Goal: Information Seeking & Learning: Learn about a topic

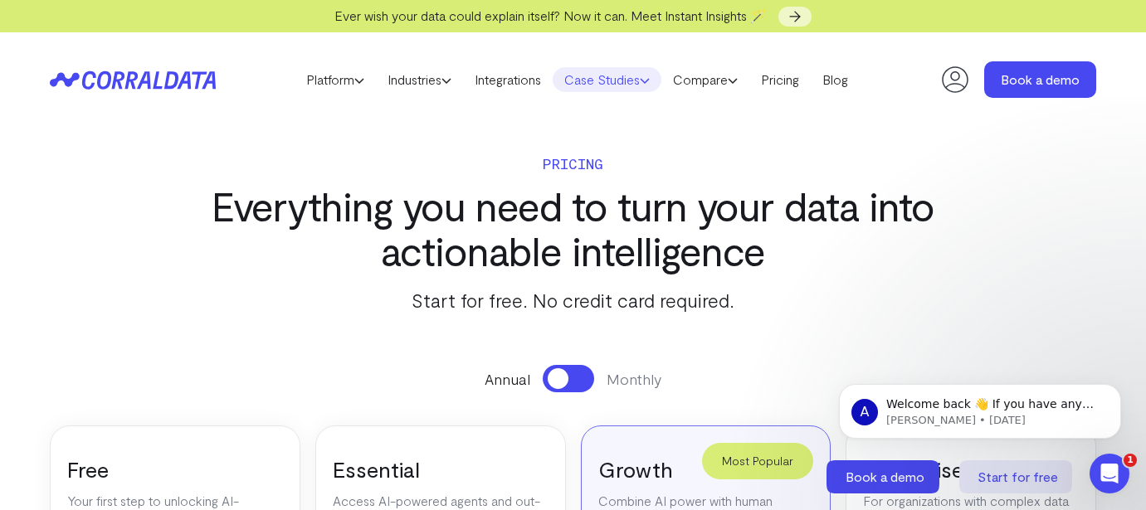
click at [601, 86] on link "Case Studies" at bounding box center [607, 79] width 109 height 25
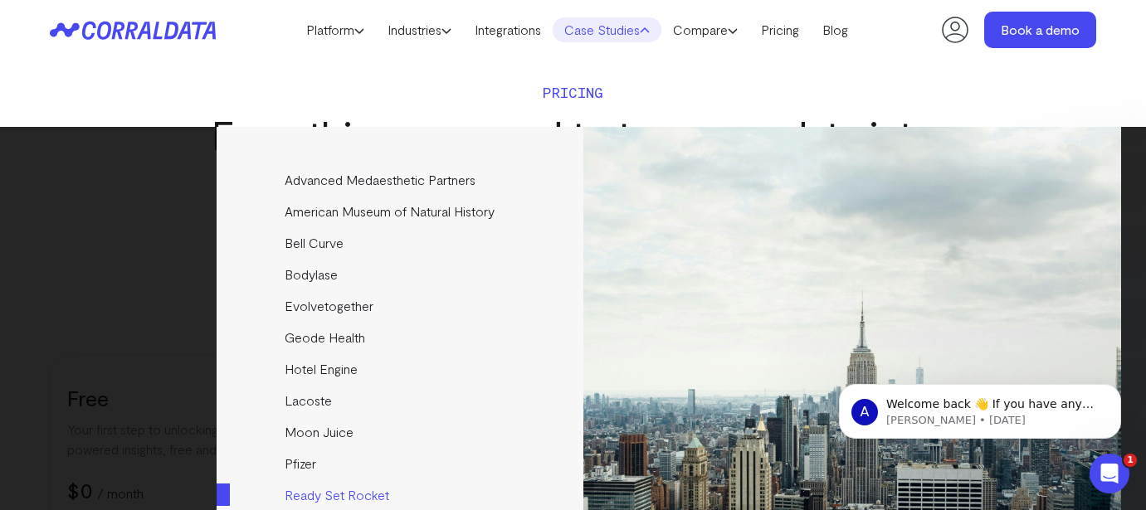
scroll to position [33, 0]
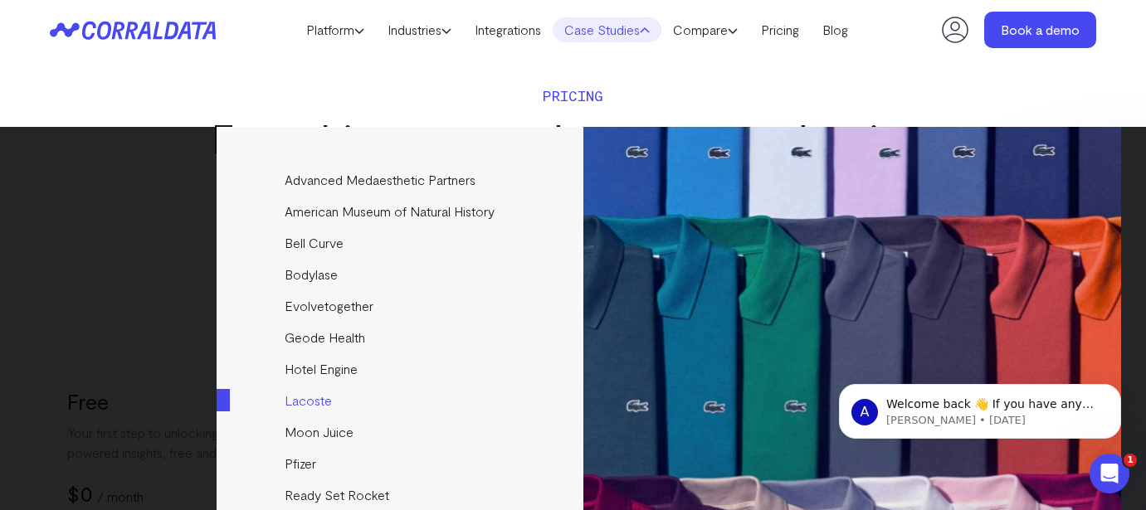
click at [326, 402] on link "Lacoste" at bounding box center [401, 401] width 369 height 32
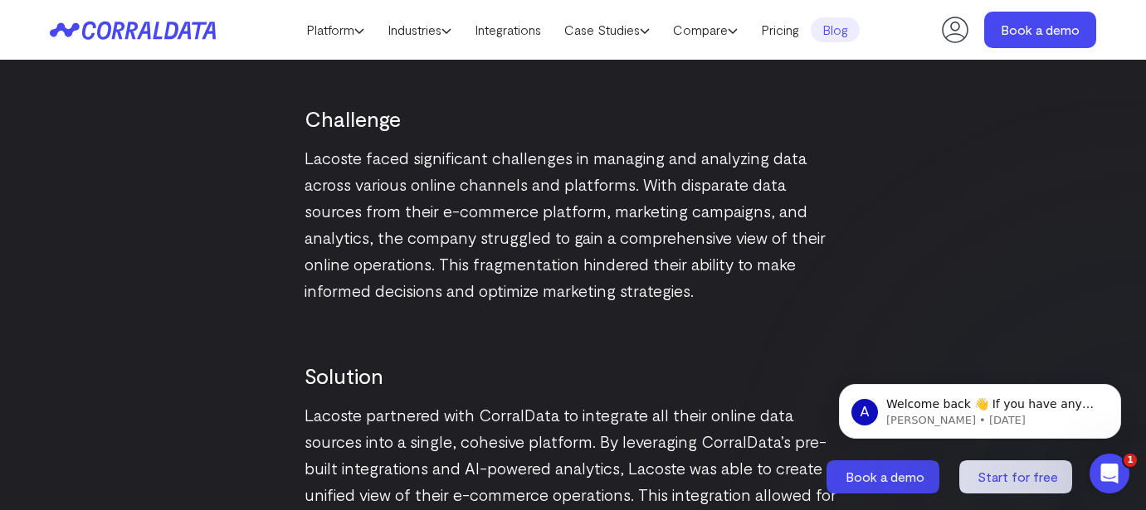
scroll to position [1805, 0]
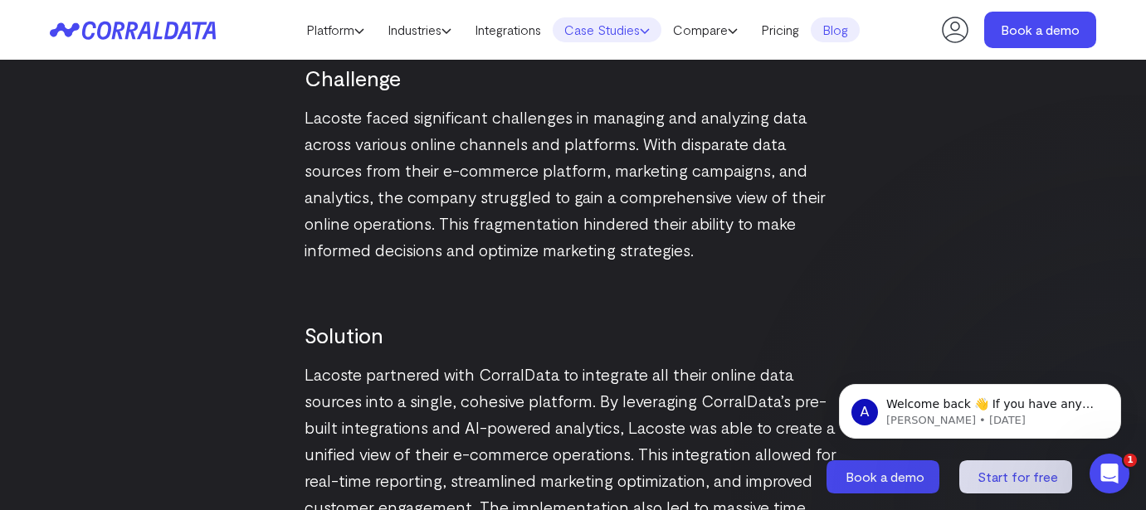
click at [632, 29] on link "Case Studies" at bounding box center [607, 29] width 109 height 25
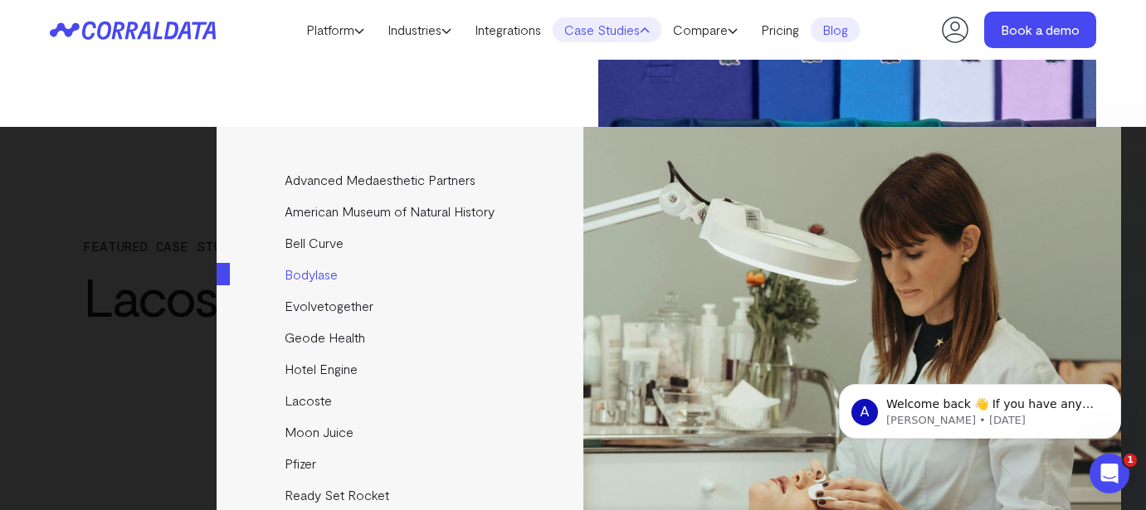
scroll to position [53, 0]
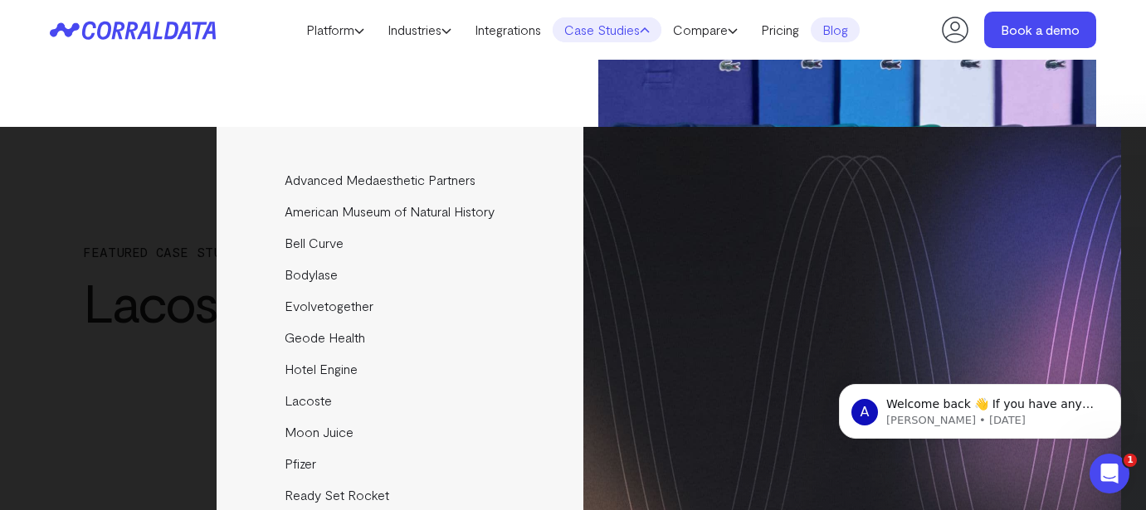
click at [136, 211] on div "Advanced Medaesthetic Partners See how AMP scaled profitability and enhanced pa…" at bounding box center [573, 385] width 1095 height 516
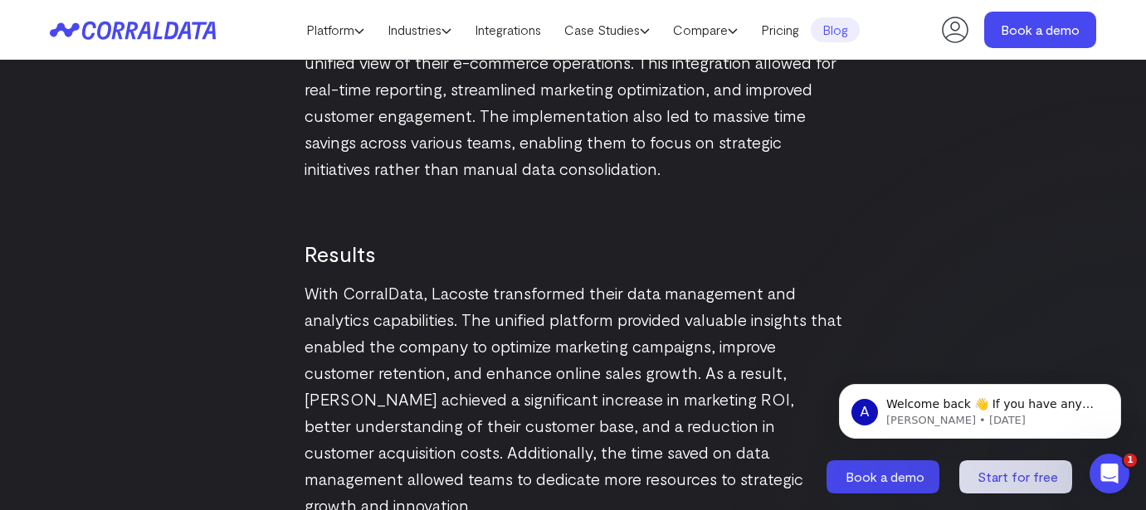
scroll to position [2198, 0]
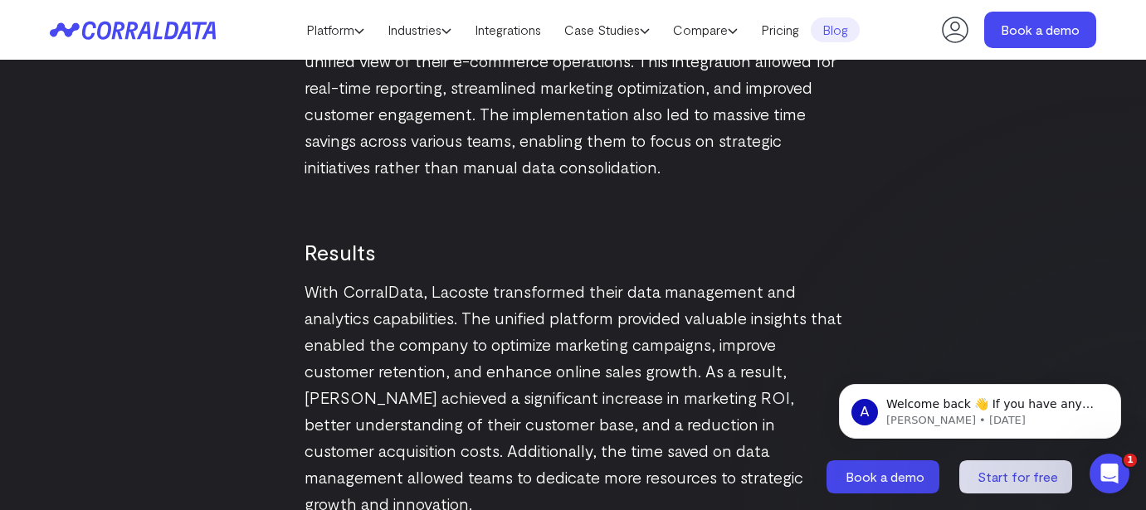
click at [856, 37] on link "Blog" at bounding box center [835, 29] width 49 height 25
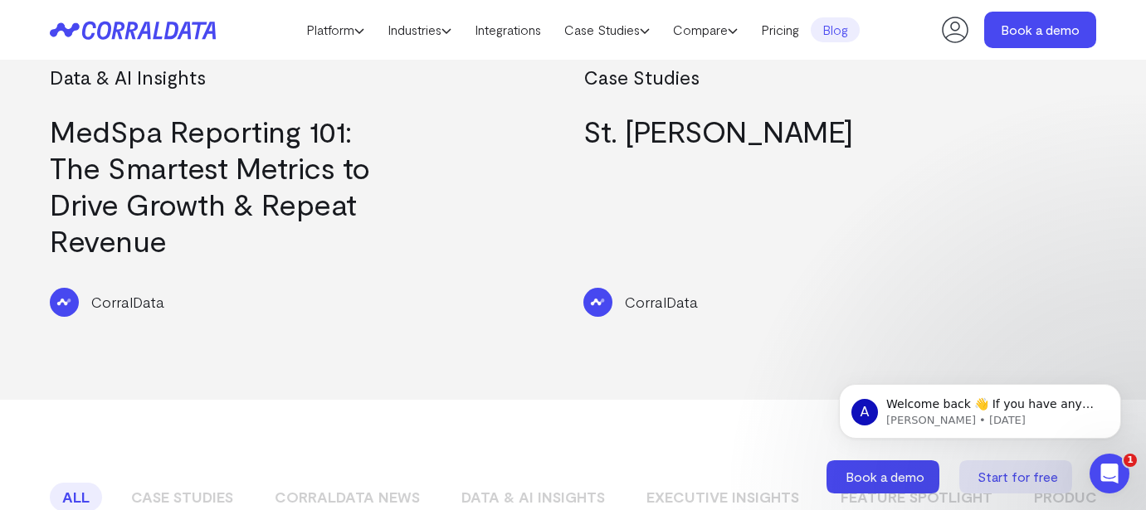
scroll to position [905, 0]
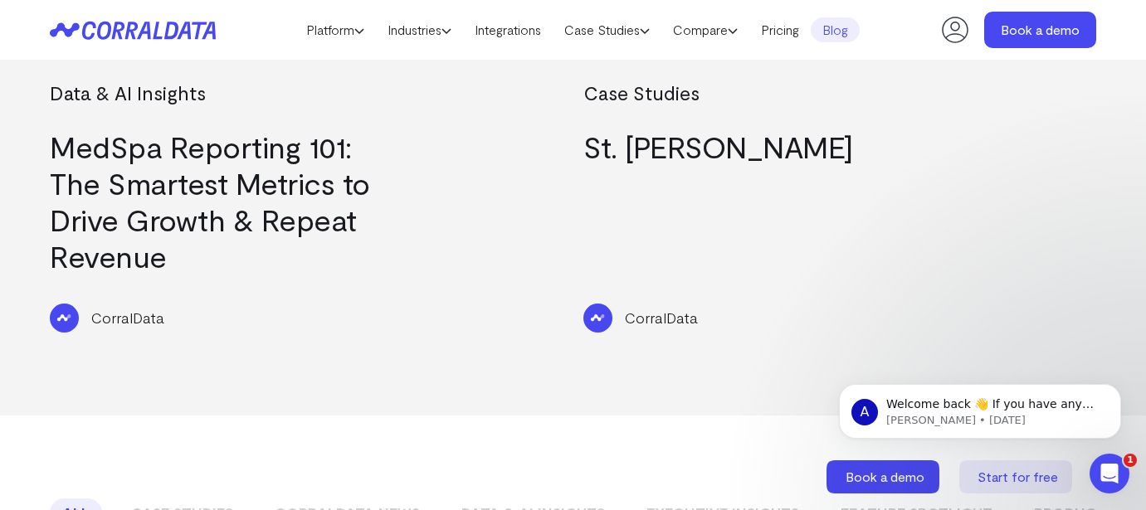
click at [694, 134] on link "St. [PERSON_NAME]" at bounding box center [718, 147] width 270 height 36
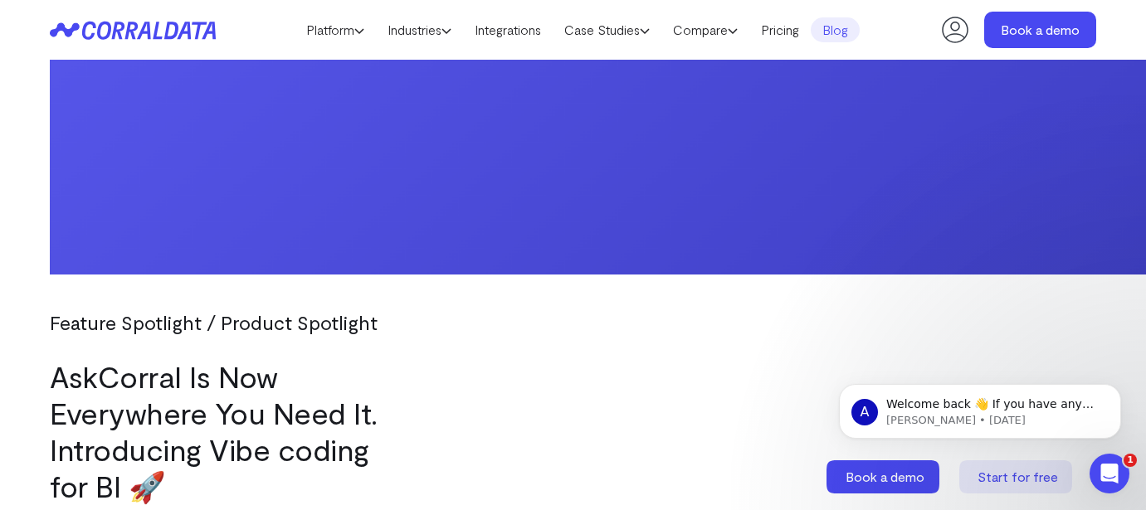
scroll to position [2118, 0]
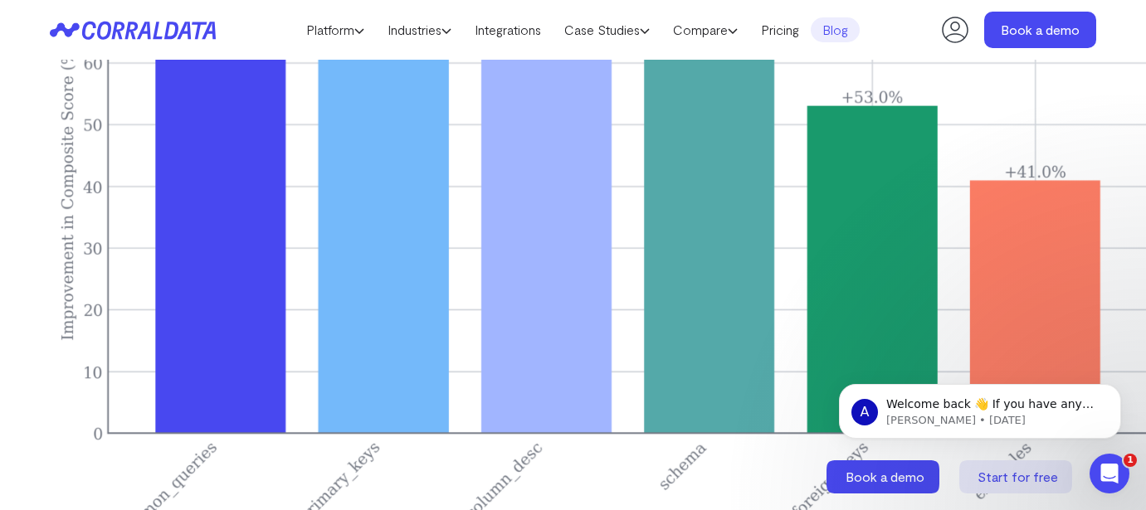
scroll to position [4297, 0]
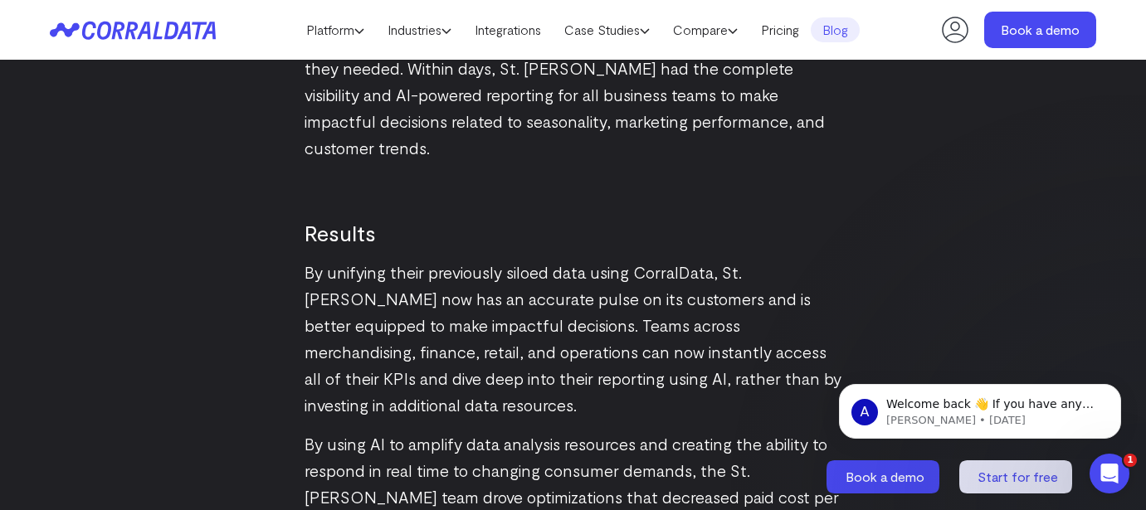
scroll to position [2595, 0]
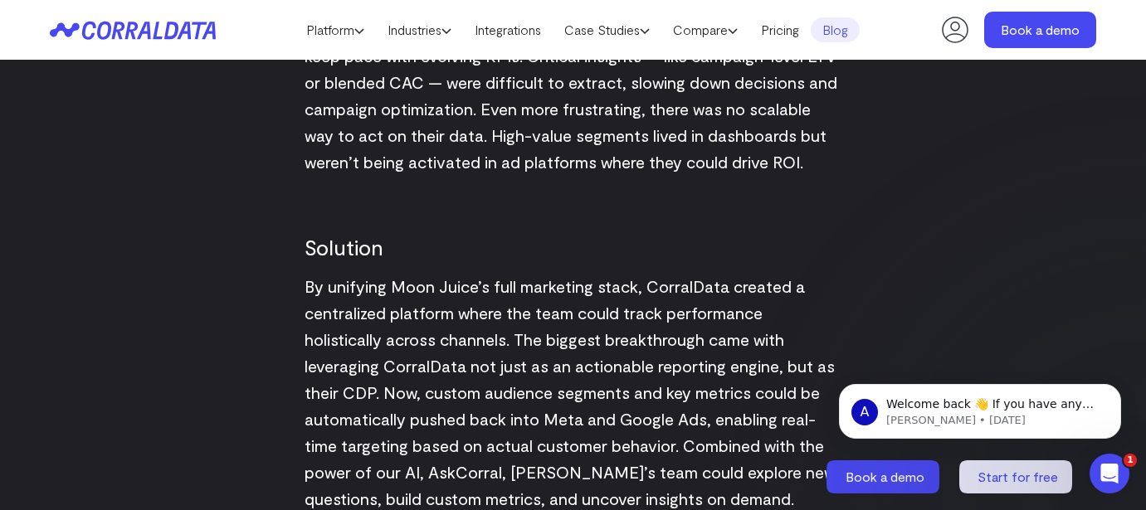
scroll to position [1919, 0]
